Goal: Find contact information: Find contact information

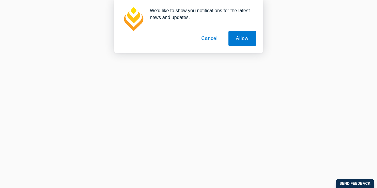
click at [204, 42] on button "Cancel" at bounding box center [208, 38] width 31 height 15
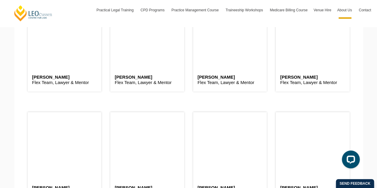
scroll to position [1522, 0]
